Goal: Communication & Community: Answer question/provide support

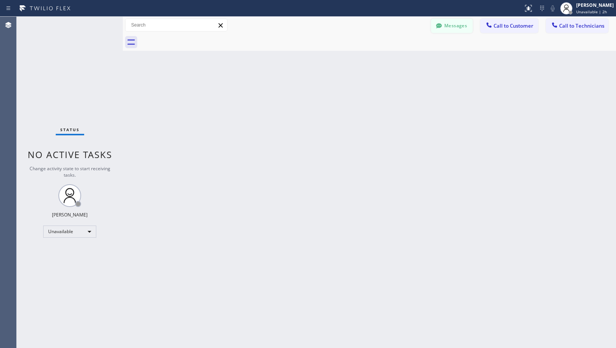
click at [468, 26] on button "Messages" at bounding box center [452, 26] width 42 height 14
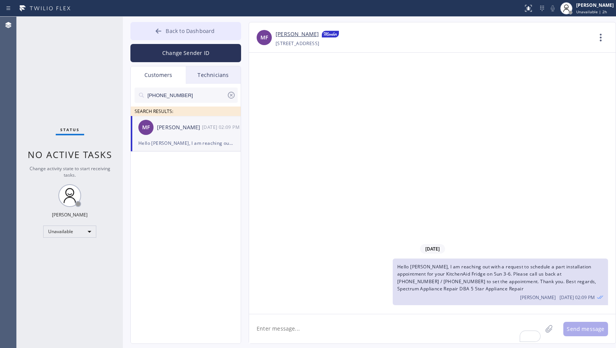
click at [204, 30] on span "Back to Dashboard" at bounding box center [190, 30] width 49 height 7
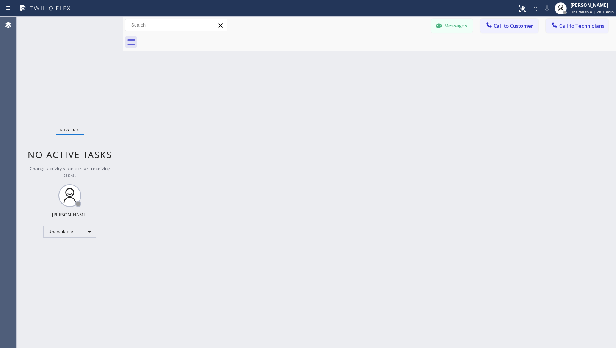
click at [338, 137] on div "Back to Dashboard Change Sender ID Customers Technicians [PHONE_NUMBER] SEARCH …" at bounding box center [370, 183] width 494 height 332
click at [281, 119] on div "Back to Dashboard Change Sender ID Customers Technicians [PHONE_NUMBER] SEARCH …" at bounding box center [370, 183] width 494 height 332
drag, startPoint x: 330, startPoint y: 197, endPoint x: 307, endPoint y: 241, distance: 50.2
click at [330, 198] on div "Back to Dashboard Change Sender ID Customers Technicians [PHONE_NUMBER] SEARCH …" at bounding box center [370, 183] width 494 height 332
drag, startPoint x: 389, startPoint y: 20, endPoint x: 521, endPoint y: 81, distance: 145.1
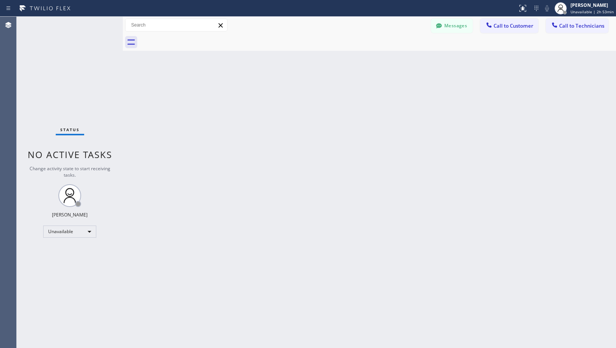
click at [389, 20] on div "Messages Call to Customer Call to Technicians Outbound call Location Search loc…" at bounding box center [370, 25] width 494 height 13
click at [257, 212] on div "Back to Dashboard Change Sender ID Customers Technicians [PHONE_NUMBER] SEARCH …" at bounding box center [370, 183] width 494 height 332
click at [453, 23] on button "Messages" at bounding box center [452, 26] width 42 height 14
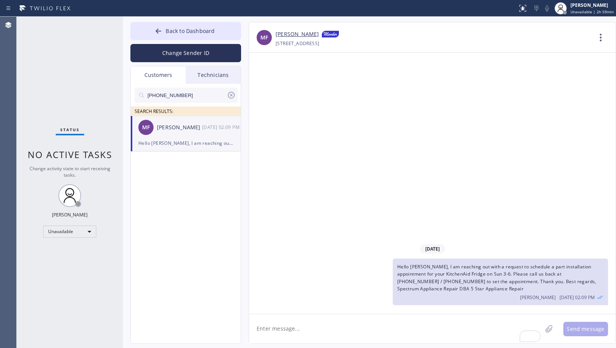
drag, startPoint x: 183, startPoint y: 96, endPoint x: 114, endPoint y: 97, distance: 68.7
click at [114, 97] on div "Status No active tasks Change activity state to start receiving tasks. [PERSON_…" at bounding box center [317, 183] width 600 height 332
paste input "312) 799-1330"
type input "[PHONE_NUMBER]"
click at [153, 127] on div "PB" at bounding box center [145, 127] width 15 height 15
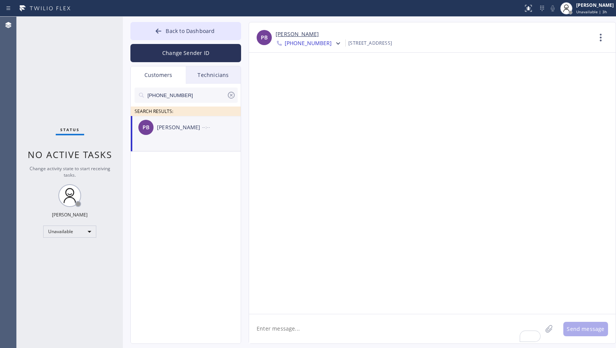
click at [415, 110] on div at bounding box center [432, 183] width 367 height 261
click at [349, 328] on textarea "To enrich screen reader interactions, please activate Accessibility in Grammarl…" at bounding box center [395, 328] width 293 height 29
paste textarea "Hello [PERSON_NAME], I hope you're doing well. Thank you for choosing our compa…"
type textarea "Hello [PERSON_NAME], I hope you're doing well. Thank you for choosing our compa…"
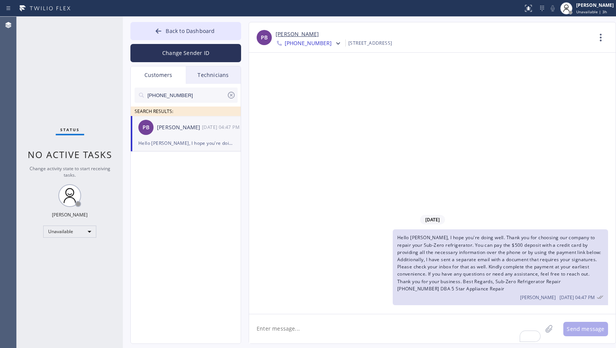
click at [359, 329] on textarea "To enrich screen reader interactions, please activate Accessibility in Grammarl…" at bounding box center [395, 328] width 293 height 29
paste textarea "LINK: [URL][DOMAIN_NAME]"
type textarea "LINK: [URL][DOMAIN_NAME]"
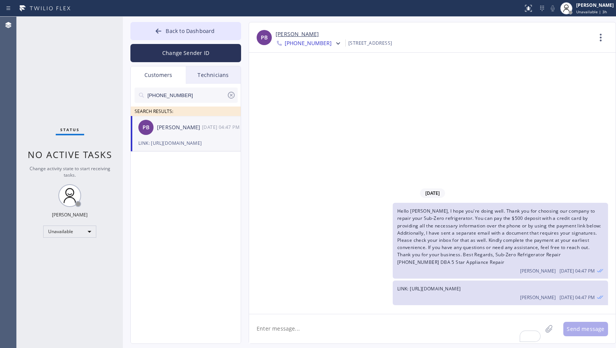
drag, startPoint x: 302, startPoint y: 101, endPoint x: 294, endPoint y: 97, distance: 8.8
click at [302, 101] on div "[DATE] Hello [PERSON_NAME], I hope you're doing well. Thank you for choosing ou…" at bounding box center [432, 183] width 367 height 261
click at [214, 33] on span "Back to Dashboard" at bounding box center [190, 30] width 49 height 7
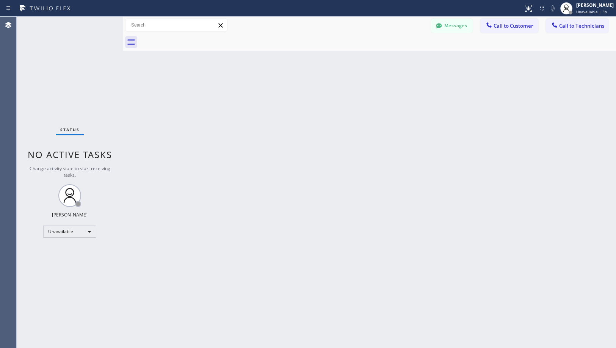
click at [337, 143] on div "Back to Dashboard Change Sender ID Customers Technicians [PHONE_NUMBER] SEARCH …" at bounding box center [370, 183] width 494 height 332
click at [336, 214] on div "Back to Dashboard Change Sender ID Customers Technicians [PHONE_NUMBER] SEARCH …" at bounding box center [370, 183] width 494 height 332
click at [590, 10] on span "Unavailable | 3h 15min" at bounding box center [592, 11] width 43 height 5
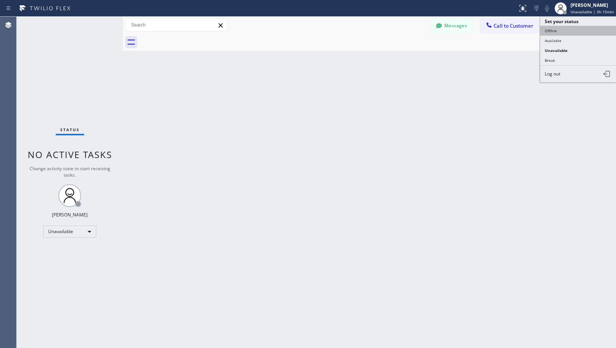
click at [566, 31] on button "Offline" at bounding box center [579, 31] width 76 height 10
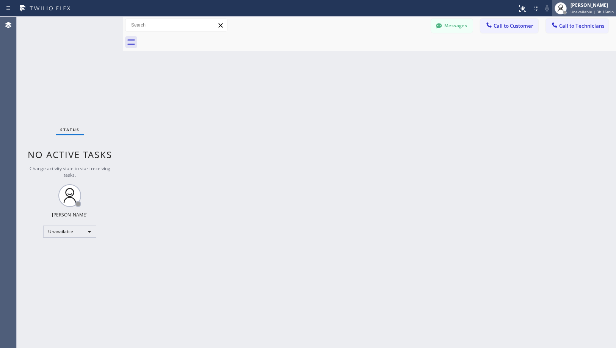
click at [577, 12] on span "Unavailable | 3h 16min" at bounding box center [592, 11] width 43 height 5
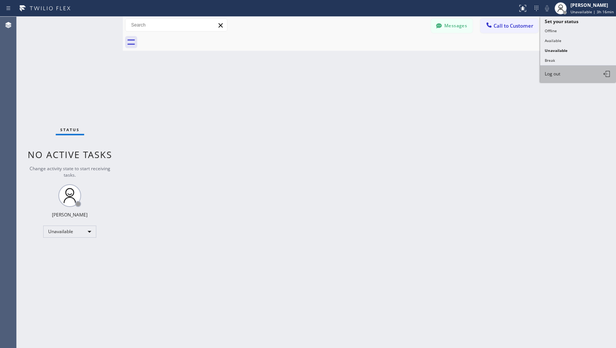
click at [557, 78] on button "Log out" at bounding box center [579, 74] width 76 height 17
